Goal: Transaction & Acquisition: Purchase product/service

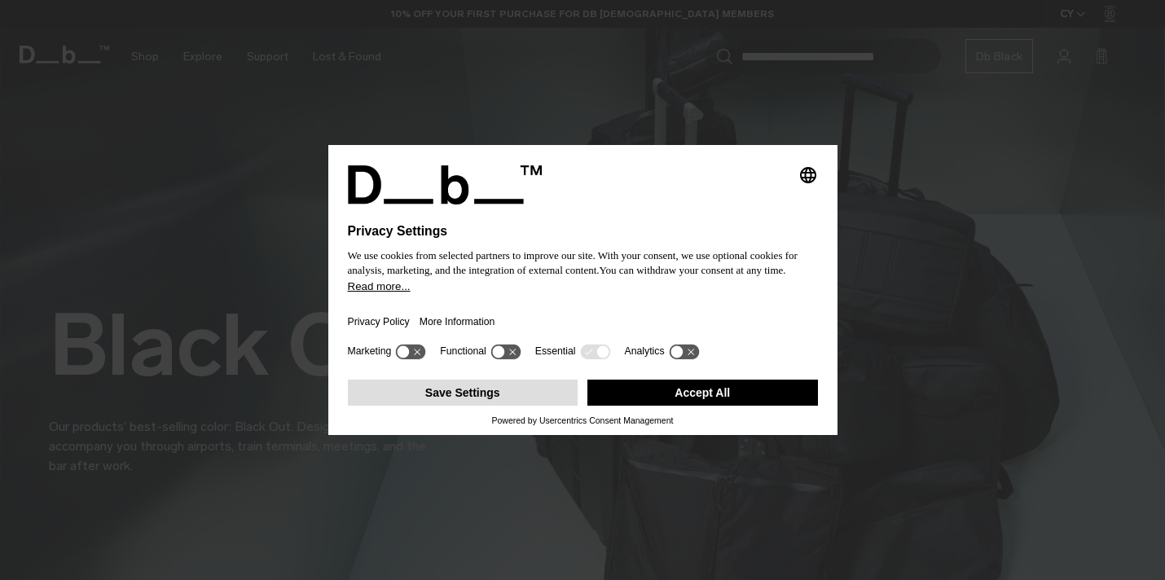
click at [521, 403] on button "Save Settings" at bounding box center [463, 393] width 231 height 26
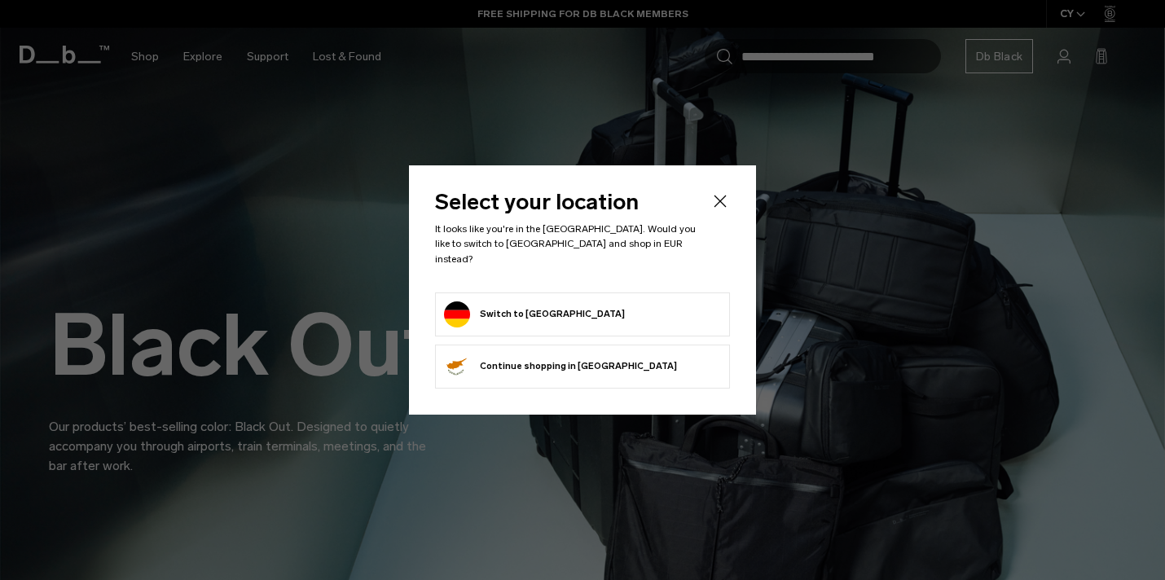
click at [573, 301] on form "Switch to Germany" at bounding box center [582, 314] width 277 height 26
click at [548, 306] on button "Switch to Germany" at bounding box center [534, 314] width 181 height 26
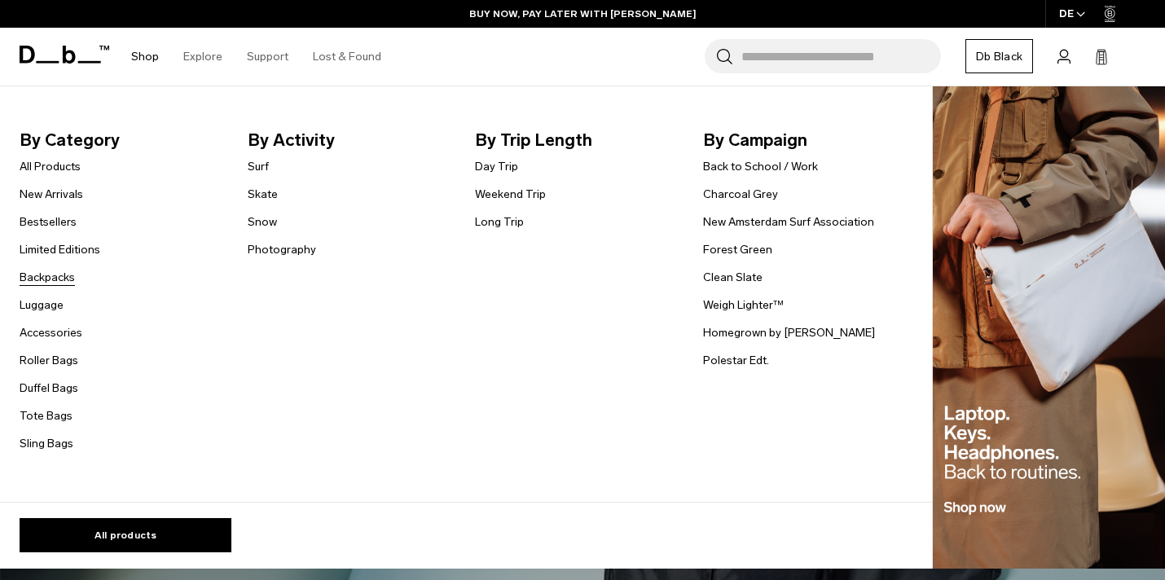
click at [54, 281] on link "Backpacks" at bounding box center [47, 277] width 55 height 17
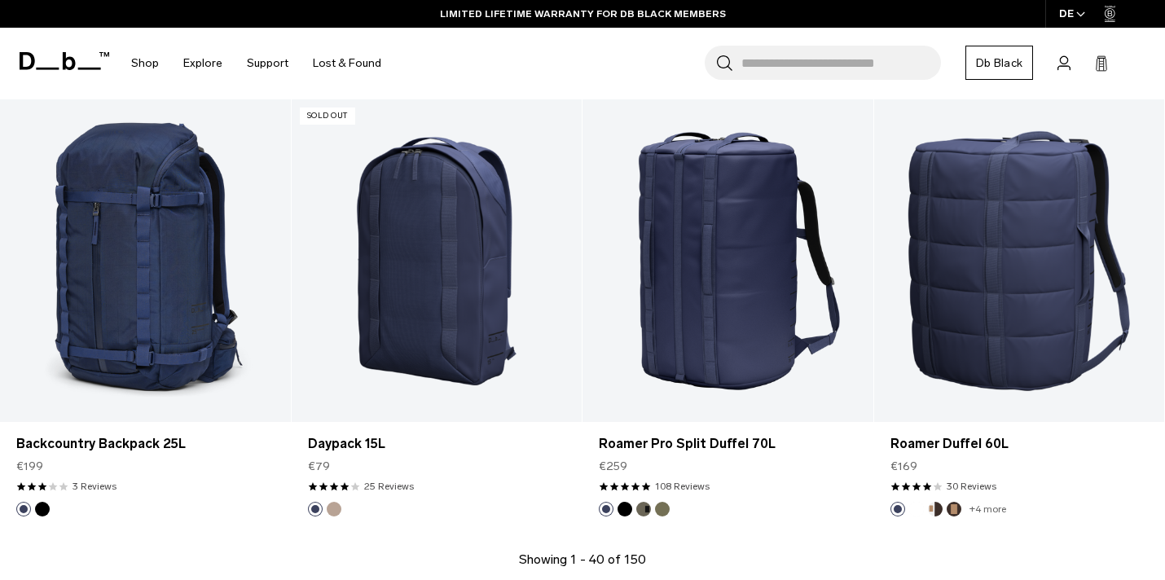
scroll to position [4350, 0]
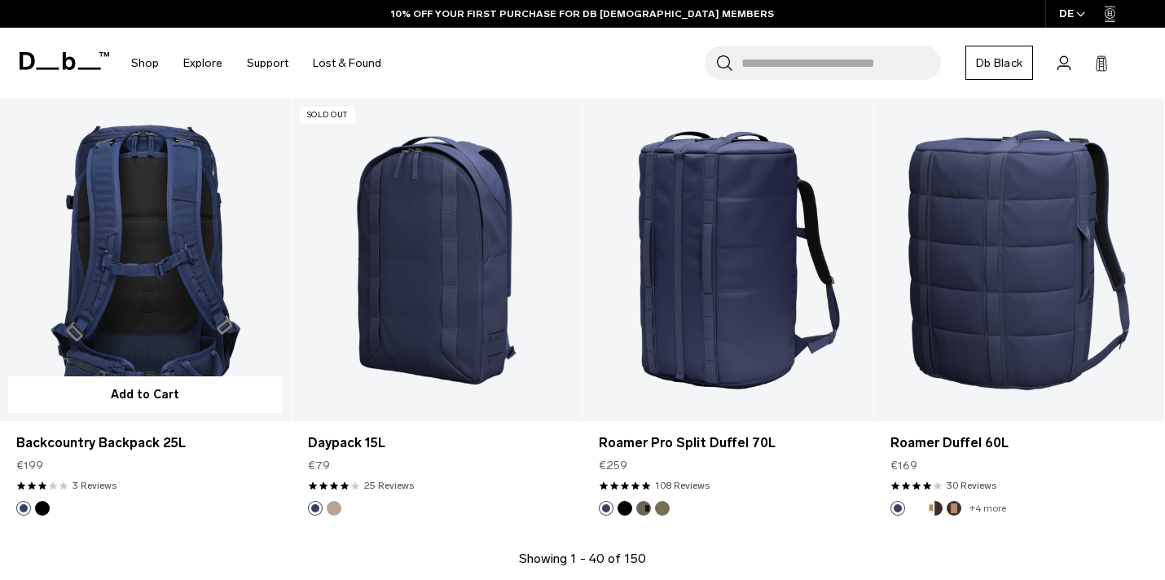
click at [147, 300] on link "Backcountry Backpack 25L" at bounding box center [145, 260] width 291 height 323
